Goal: Task Accomplishment & Management: Use online tool/utility

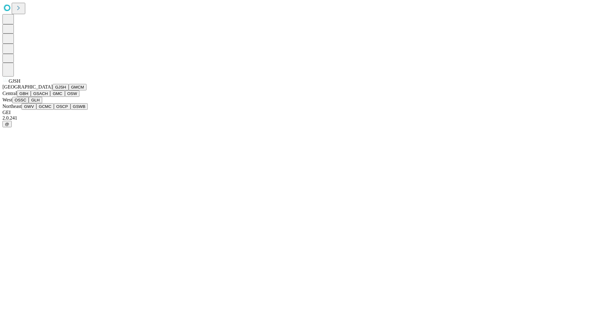
click at [53, 90] on button "GJSH" at bounding box center [61, 87] width 16 height 6
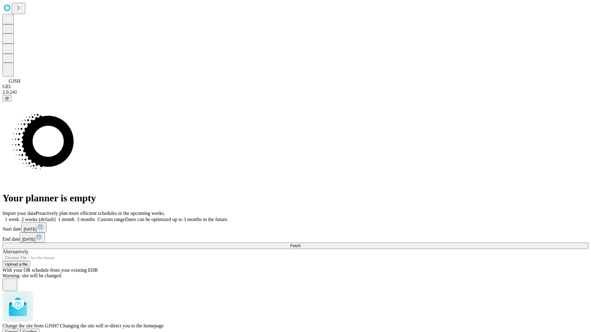
click at [37, 330] on span "Confirm" at bounding box center [30, 332] width 14 height 5
click at [19, 217] on label "1 week" at bounding box center [10, 219] width 17 height 5
click at [300, 244] on span "Fetch" at bounding box center [295, 246] width 10 height 5
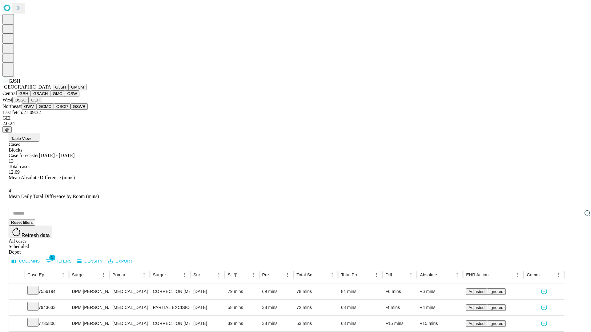
click at [69, 90] on button "GMCM" at bounding box center [78, 87] width 18 height 6
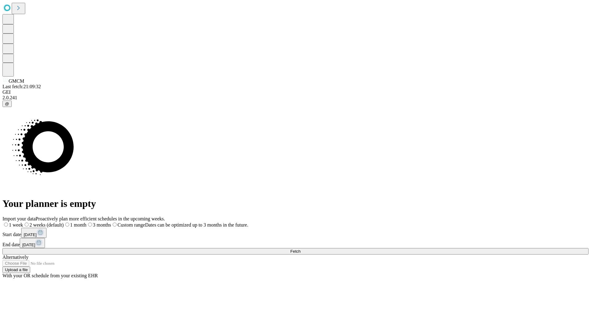
click at [23, 222] on label "1 week" at bounding box center [12, 224] width 21 height 5
click at [300, 249] on span "Fetch" at bounding box center [295, 251] width 10 height 5
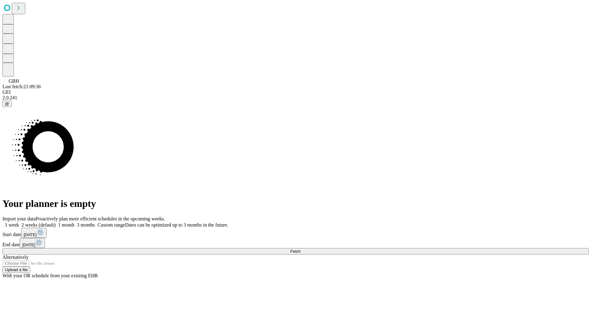
click at [19, 222] on label "1 week" at bounding box center [10, 224] width 17 height 5
click at [300, 249] on span "Fetch" at bounding box center [295, 251] width 10 height 5
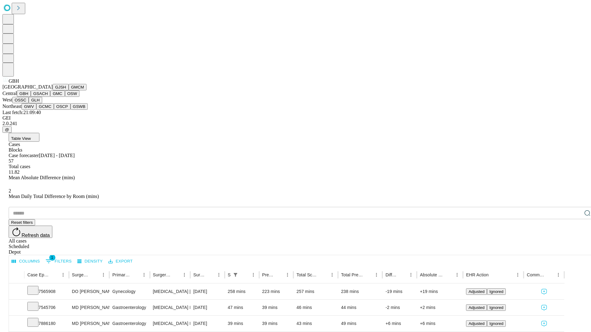
click at [48, 97] on button "GSACH" at bounding box center [40, 93] width 19 height 6
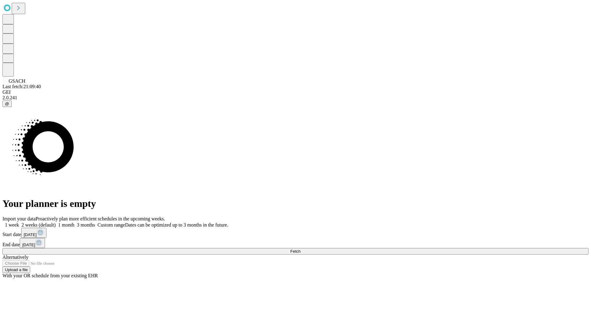
click at [300, 249] on span "Fetch" at bounding box center [295, 251] width 10 height 5
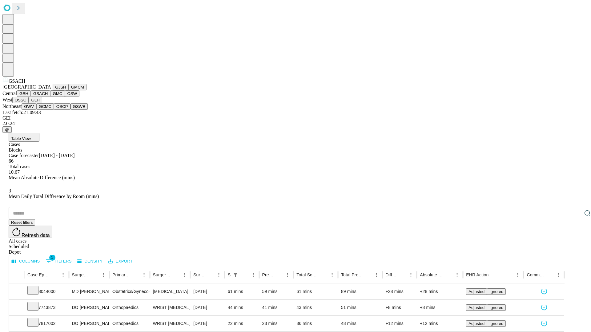
click at [50, 97] on button "GMC" at bounding box center [57, 93] width 14 height 6
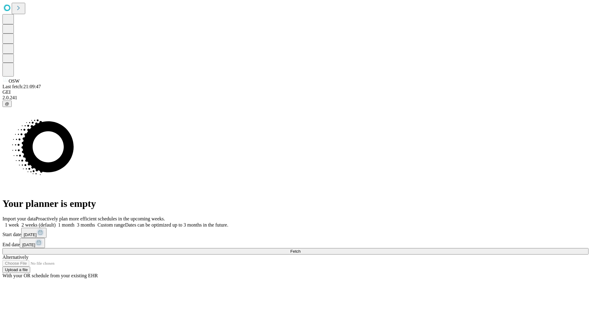
click at [19, 222] on label "1 week" at bounding box center [10, 224] width 17 height 5
click at [300, 249] on span "Fetch" at bounding box center [295, 251] width 10 height 5
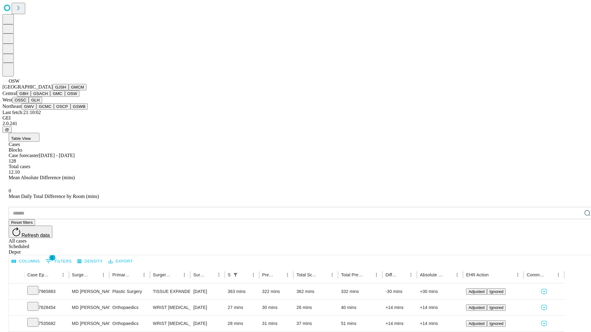
click at [29, 103] on button "OSSC" at bounding box center [20, 100] width 17 height 6
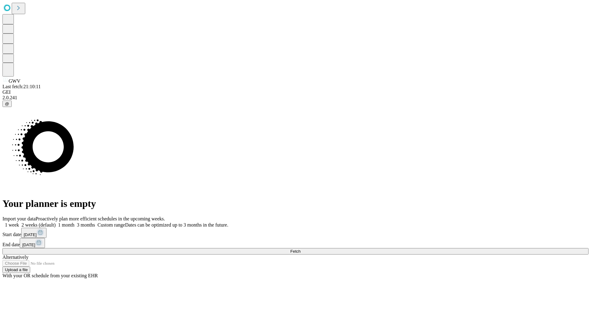
click at [19, 222] on label "1 week" at bounding box center [10, 224] width 17 height 5
click at [300, 249] on span "Fetch" at bounding box center [295, 251] width 10 height 5
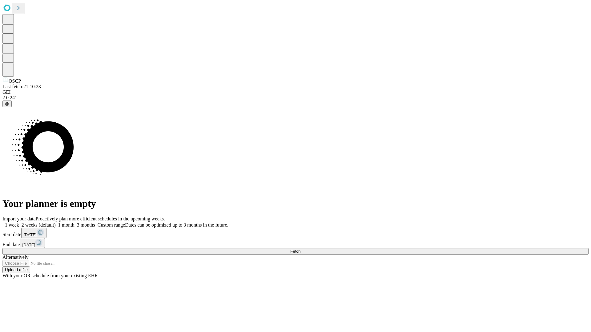
click at [19, 222] on label "1 week" at bounding box center [10, 224] width 17 height 5
click at [300, 249] on span "Fetch" at bounding box center [295, 251] width 10 height 5
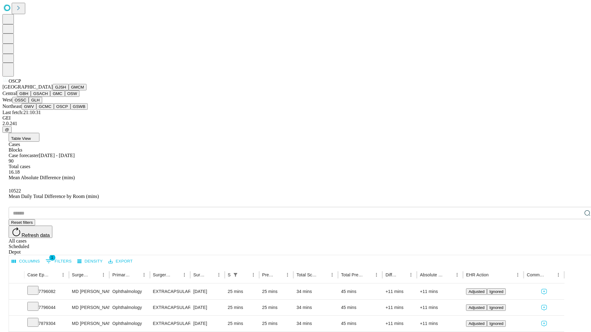
click at [70, 110] on button "GSWB" at bounding box center [79, 106] width 18 height 6
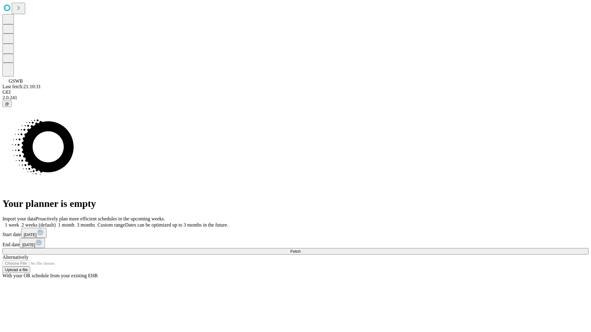
click at [19, 222] on label "1 week" at bounding box center [10, 224] width 17 height 5
click at [300, 249] on span "Fetch" at bounding box center [295, 251] width 10 height 5
